Goal: Check status: Check status

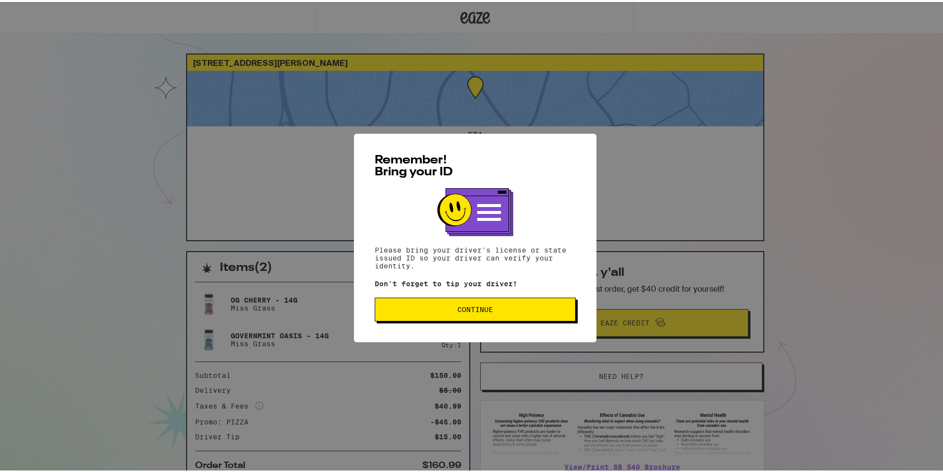
click at [453, 322] on div "Remember! Bring your ID Please bring your driver's license or state issued ID s…" at bounding box center [475, 236] width 243 height 209
click at [448, 310] on span "Continue" at bounding box center [475, 307] width 184 height 7
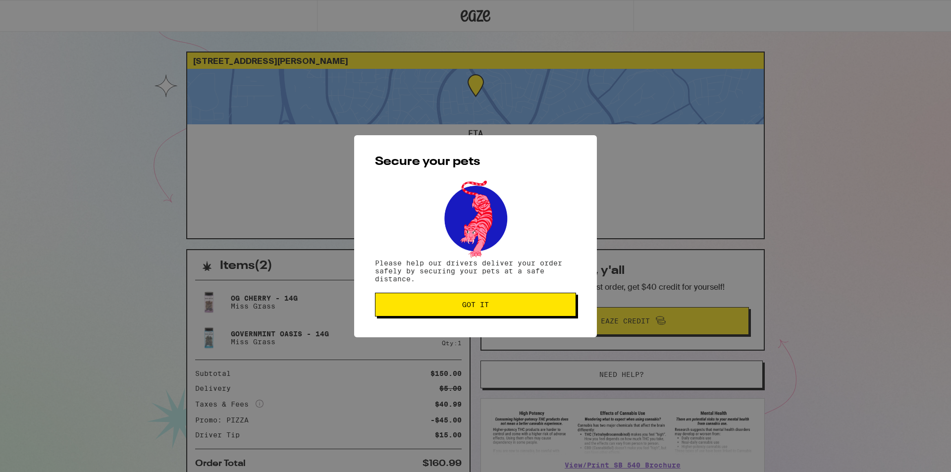
click at [469, 301] on button "Got it" at bounding box center [475, 305] width 201 height 24
